Goal: Transaction & Acquisition: Subscribe to service/newsletter

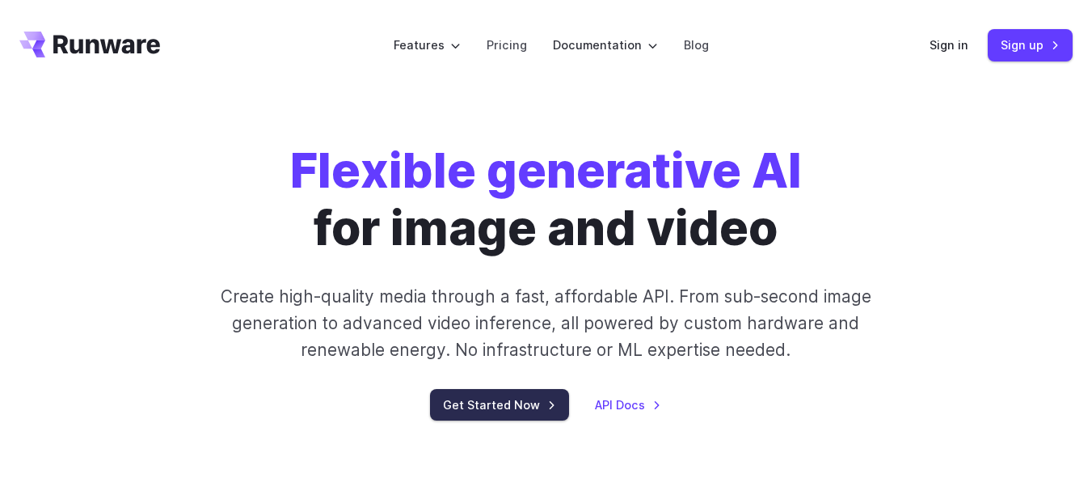
click at [524, 400] on link "Get Started Now" at bounding box center [499, 405] width 139 height 32
